Goal: Task Accomplishment & Management: Complete application form

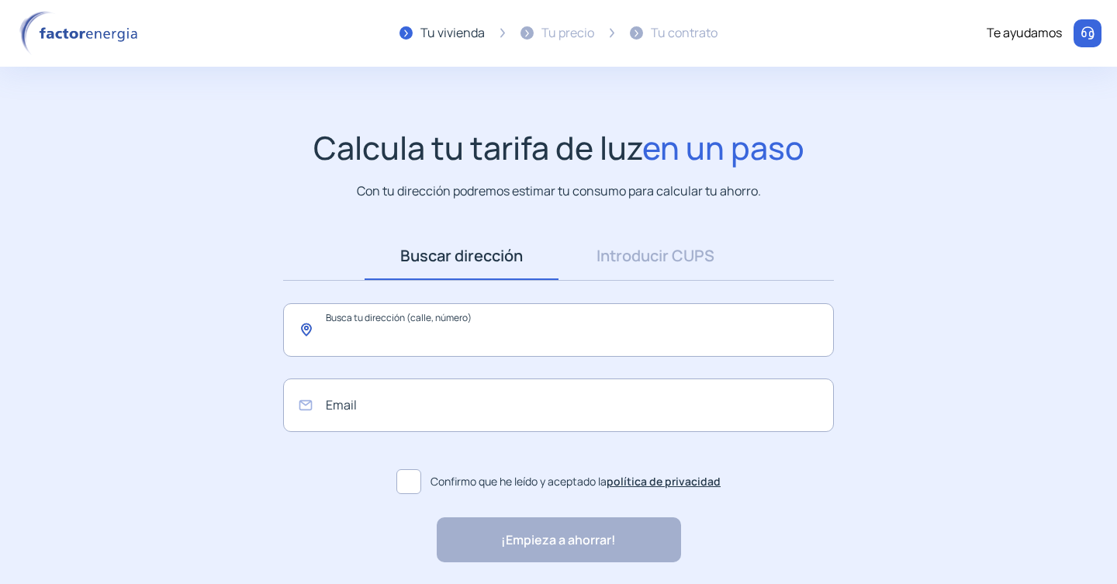
click at [504, 330] on input "text" at bounding box center [558, 330] width 551 height 54
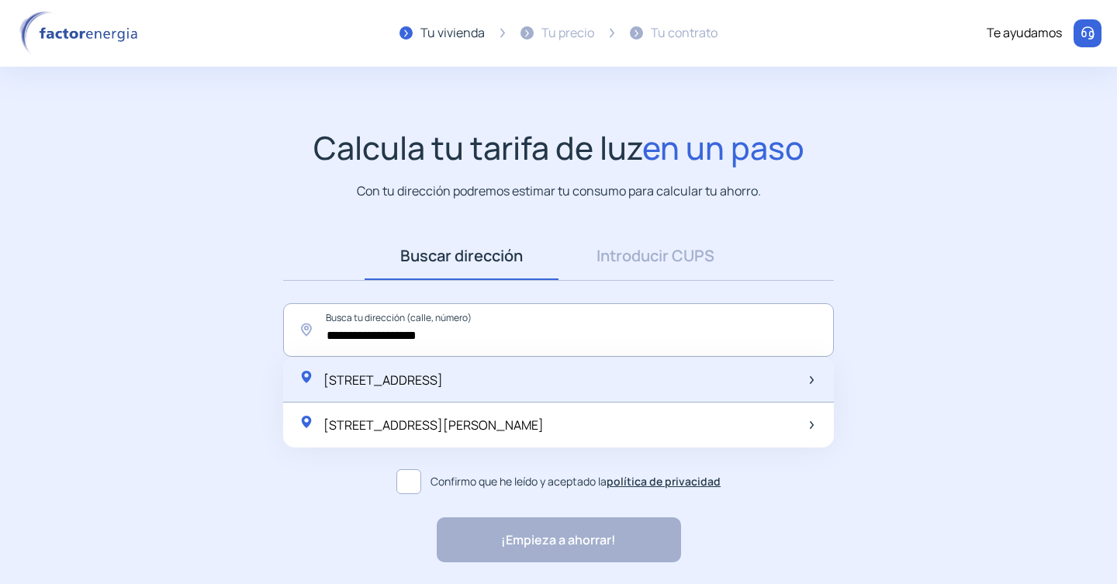
click at [443, 377] on span "[STREET_ADDRESS]" at bounding box center [383, 380] width 119 height 17
type input "**********"
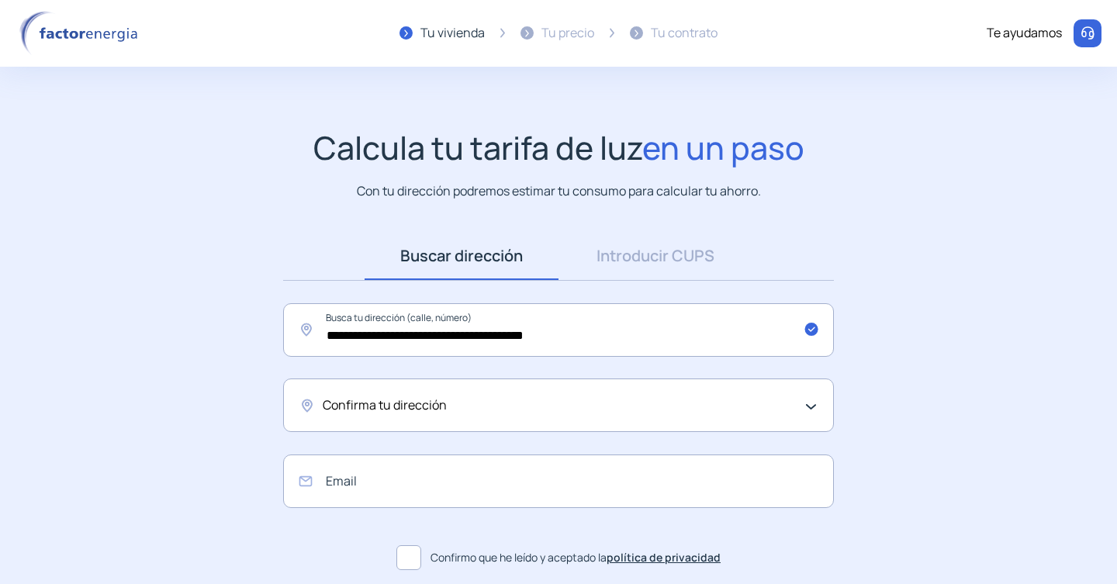
click at [424, 406] on span "Confirma tu dirección" at bounding box center [385, 406] width 124 height 20
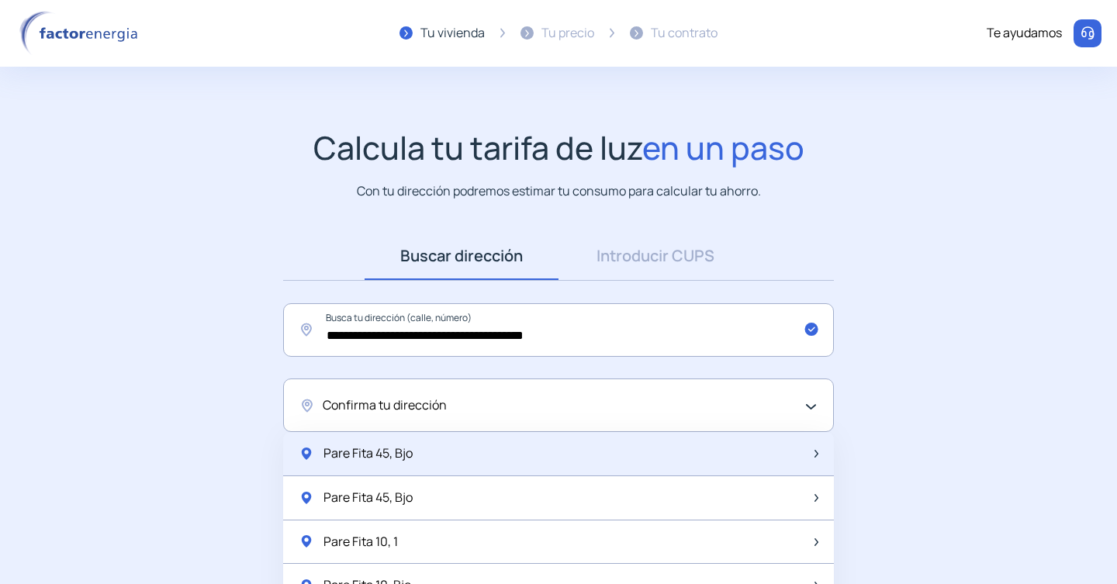
click at [436, 455] on div "Pare Fita 45, Bjo" at bounding box center [558, 454] width 551 height 44
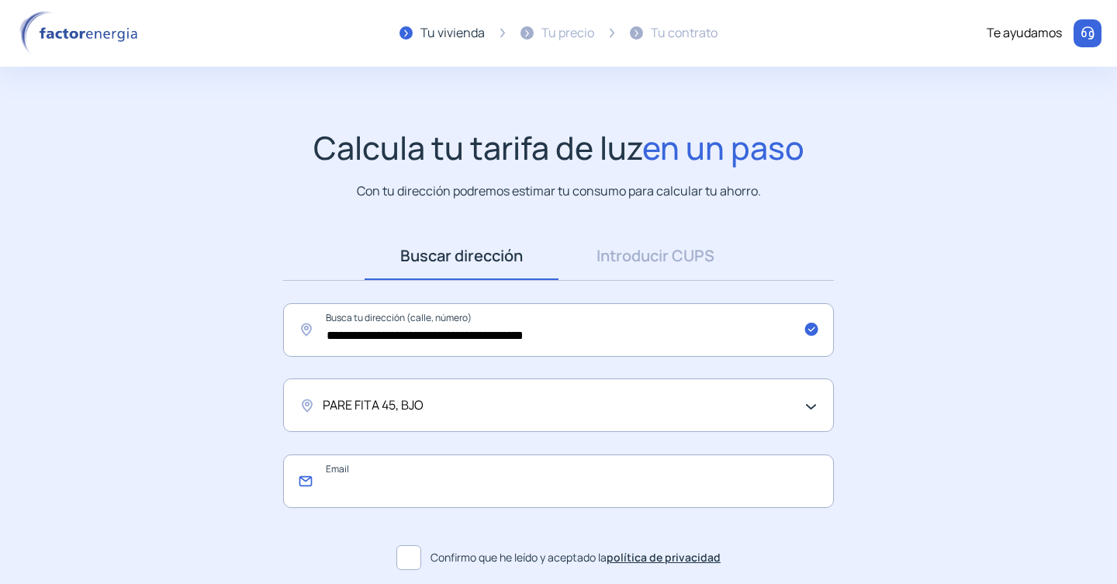
click at [369, 490] on input "email" at bounding box center [558, 482] width 551 height 54
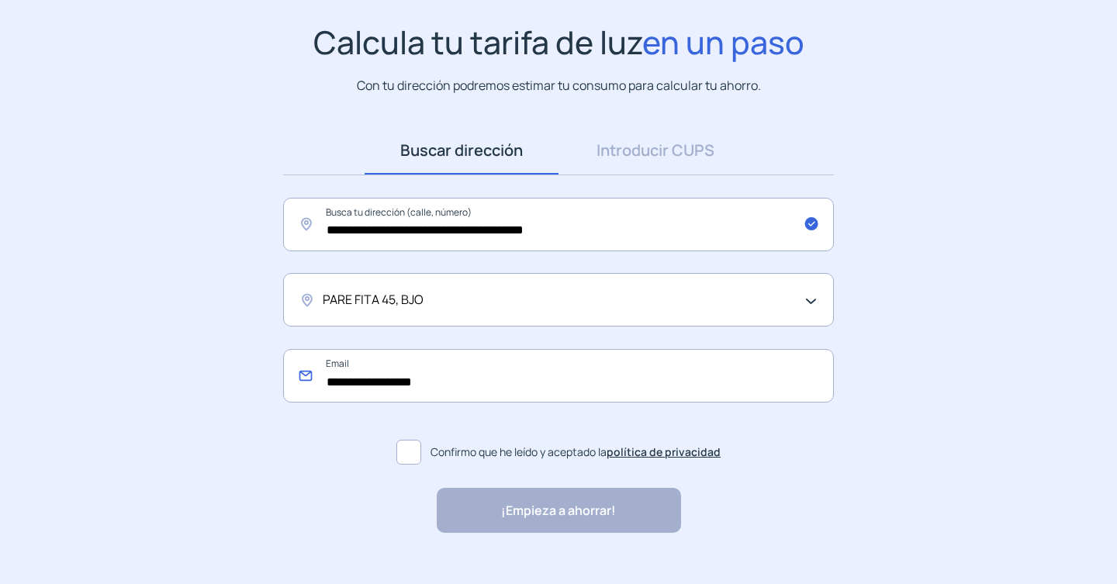
scroll to position [116, 0]
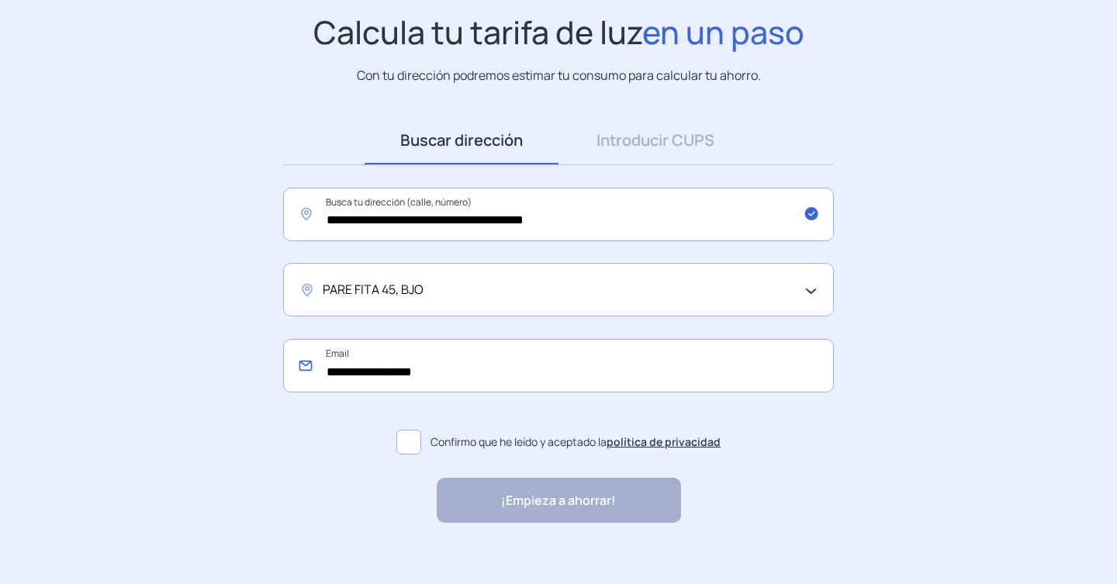
type input "**********"
click at [415, 449] on span at bounding box center [408, 442] width 25 height 25
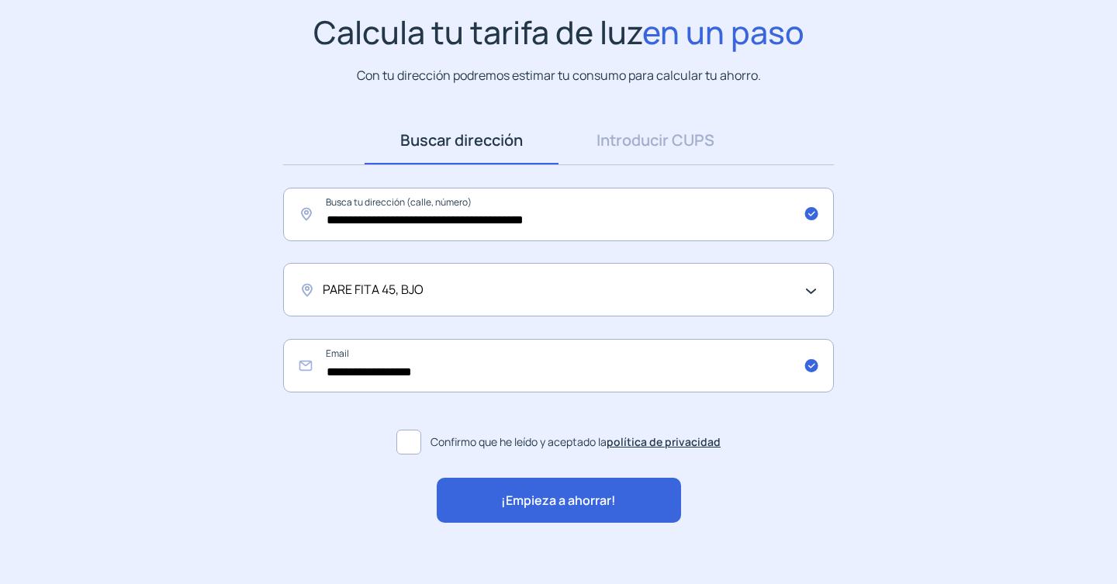
click at [517, 493] on span "¡Empieza a ahorrar!" at bounding box center [558, 501] width 115 height 20
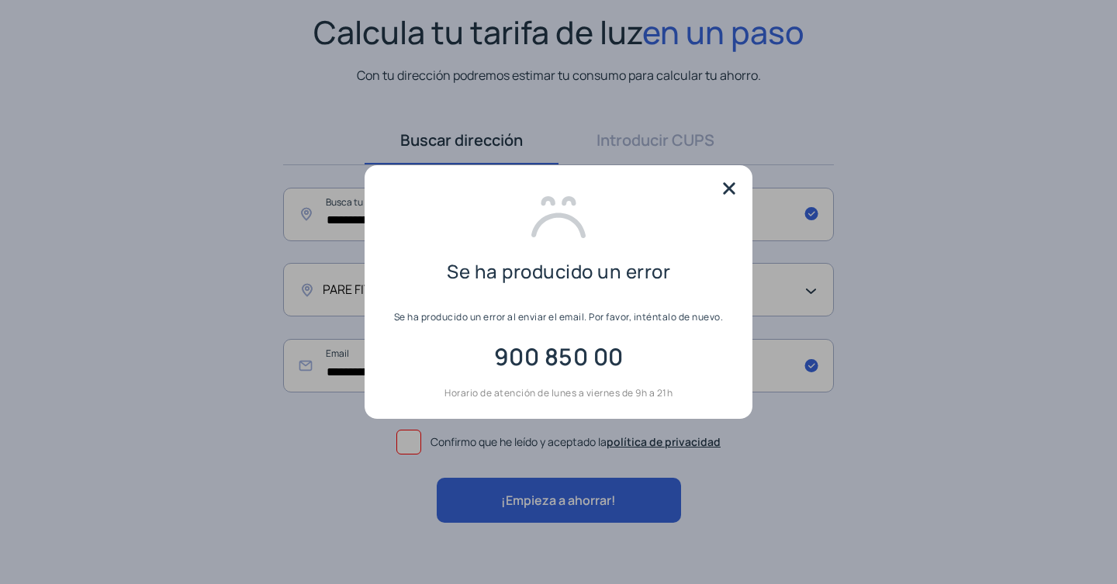
scroll to position [0, 0]
click at [732, 167] on mat-dialog-content "Se ha producido un error Se ha producido un error al enviar el email. Por favor…" at bounding box center [559, 292] width 388 height 254
click at [732, 175] on mat-dialog-content "Se ha producido un error Se ha producido un error al enviar el email. Por favor…" at bounding box center [559, 292] width 388 height 254
click at [732, 179] on img at bounding box center [729, 188] width 23 height 23
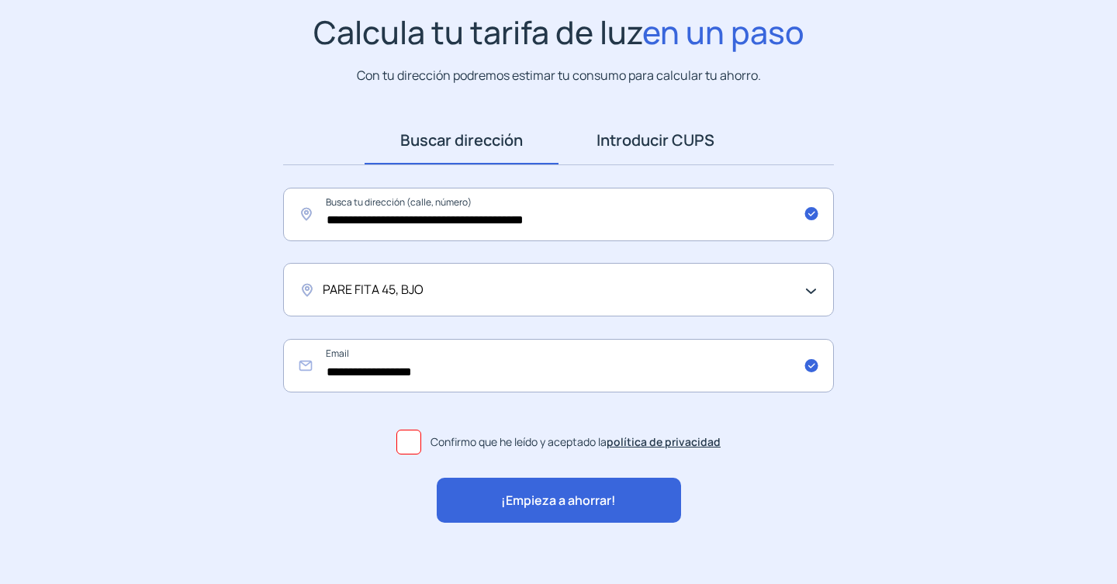
click at [639, 133] on link "Introducir CUPS" at bounding box center [656, 140] width 194 height 48
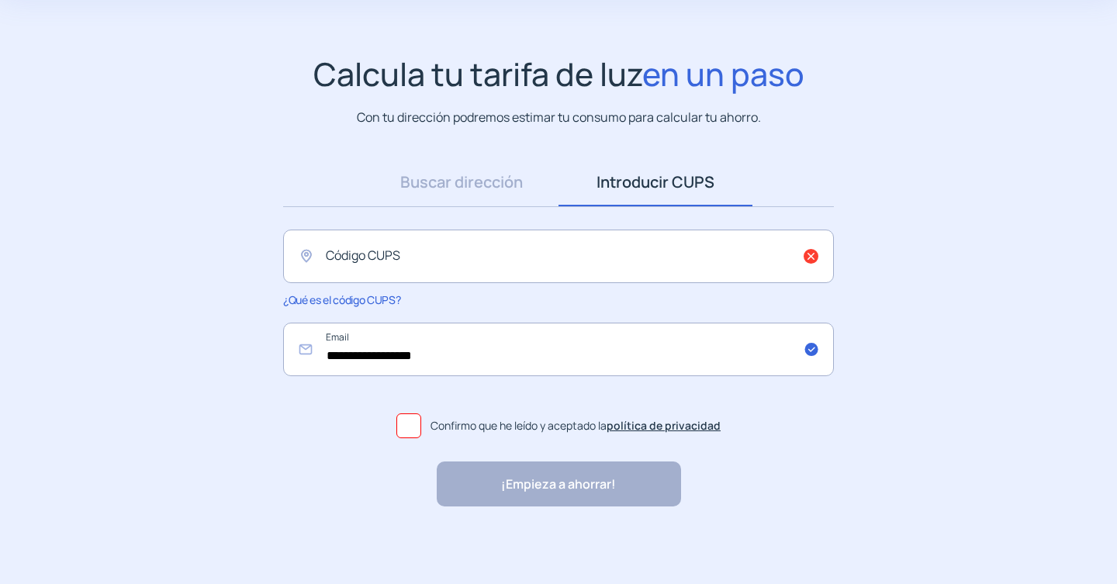
scroll to position [74, 0]
click at [685, 72] on span "en un paso" at bounding box center [723, 73] width 162 height 43
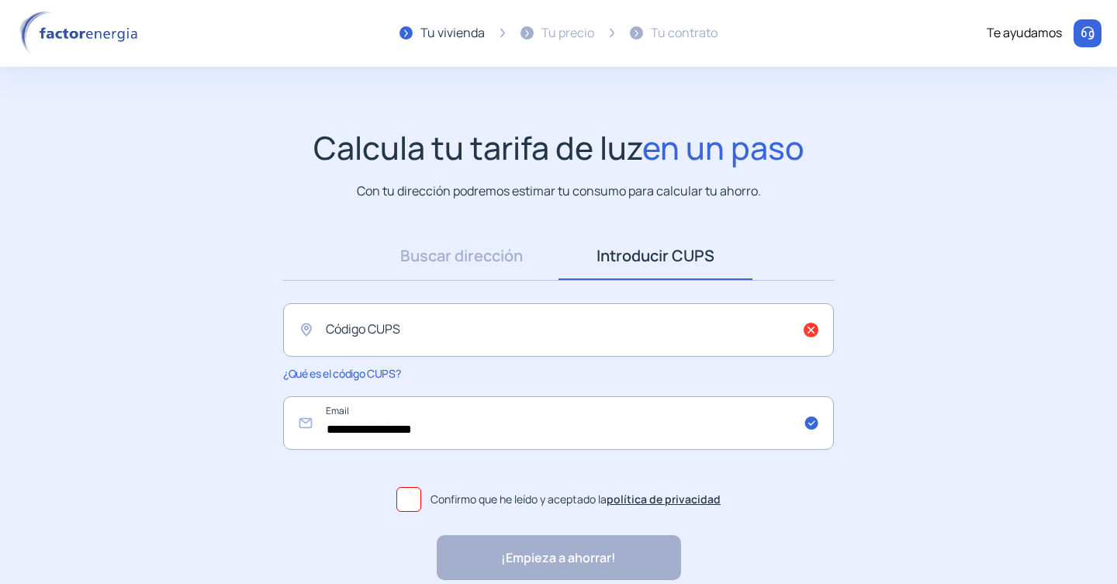
click at [1028, 31] on div "Te ayudamos" at bounding box center [1024, 33] width 75 height 20
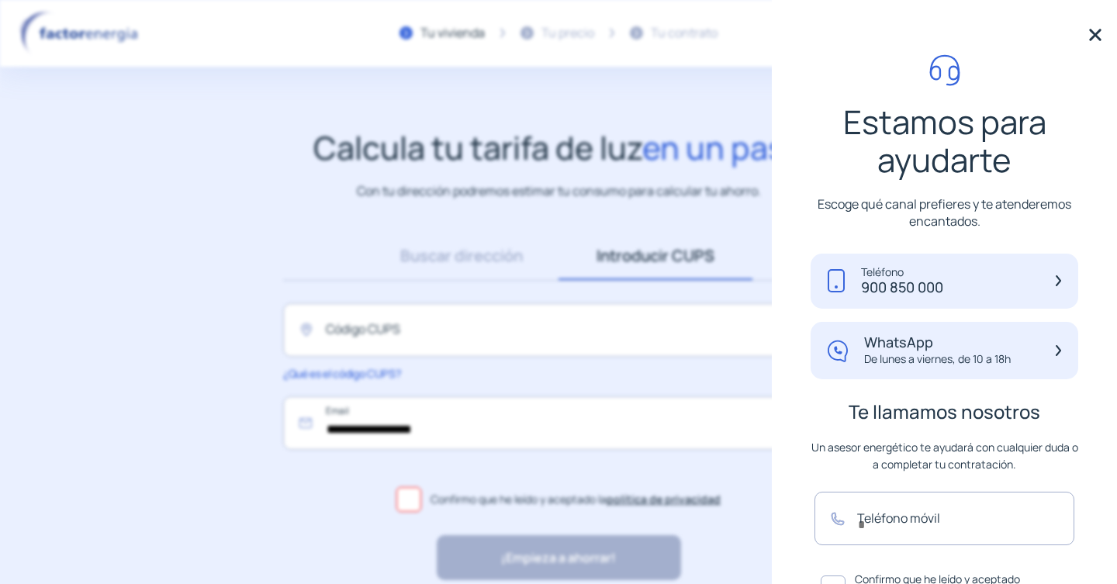
scroll to position [144, 0]
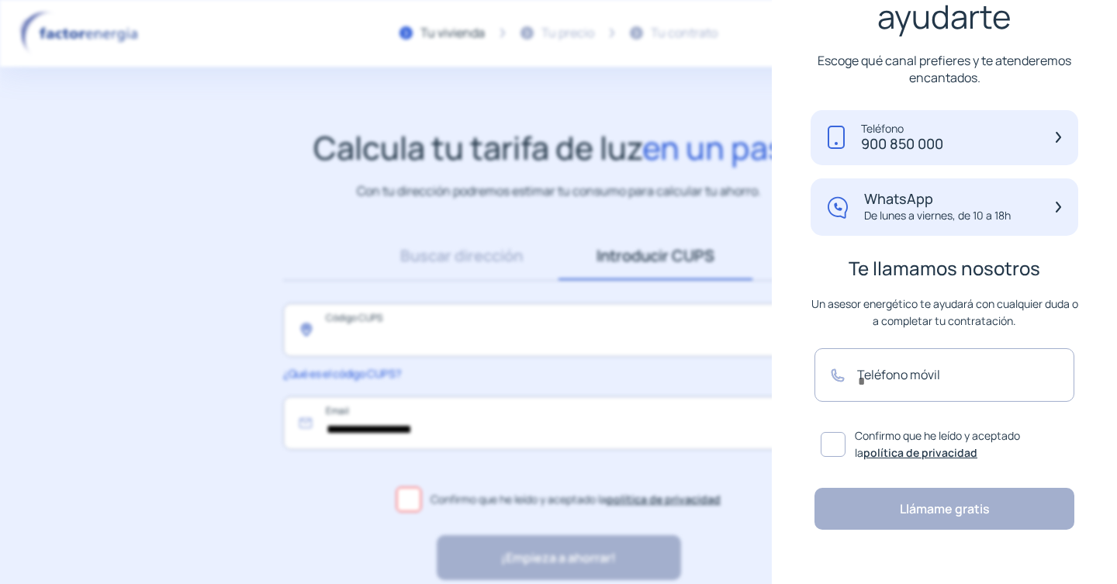
click at [555, 351] on input "text" at bounding box center [558, 330] width 551 height 54
